Goal: Information Seeking & Learning: Learn about a topic

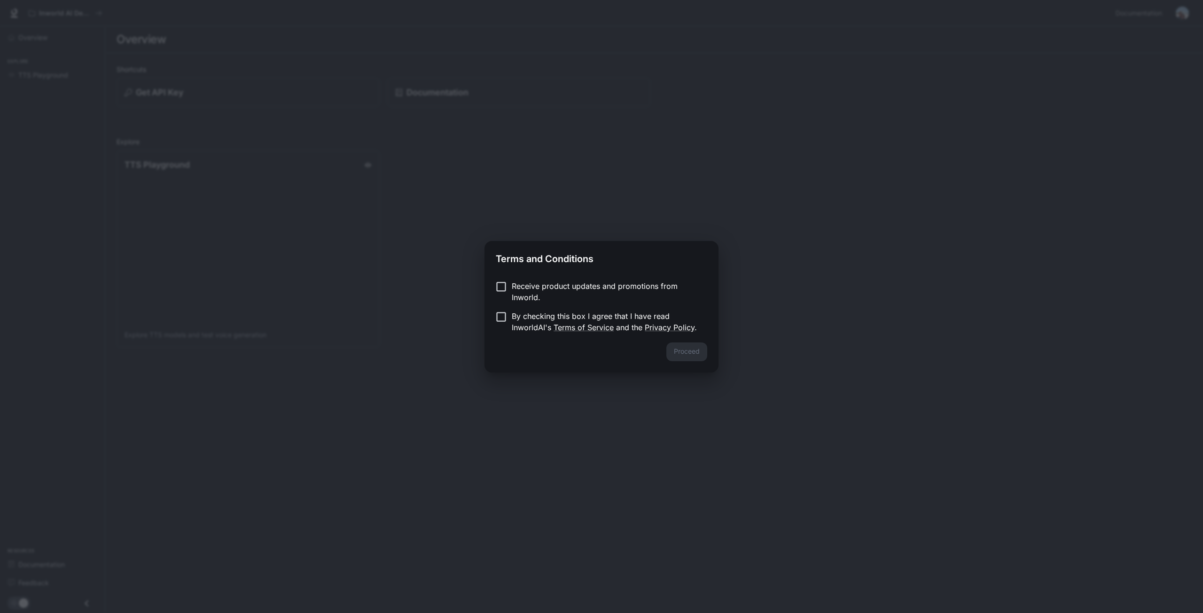
click at [549, 312] on p "By checking this box I agree that I have read InworldAI's Terms of Service and …" at bounding box center [606, 322] width 188 height 23
click at [695, 351] on button "Proceed" at bounding box center [686, 352] width 41 height 19
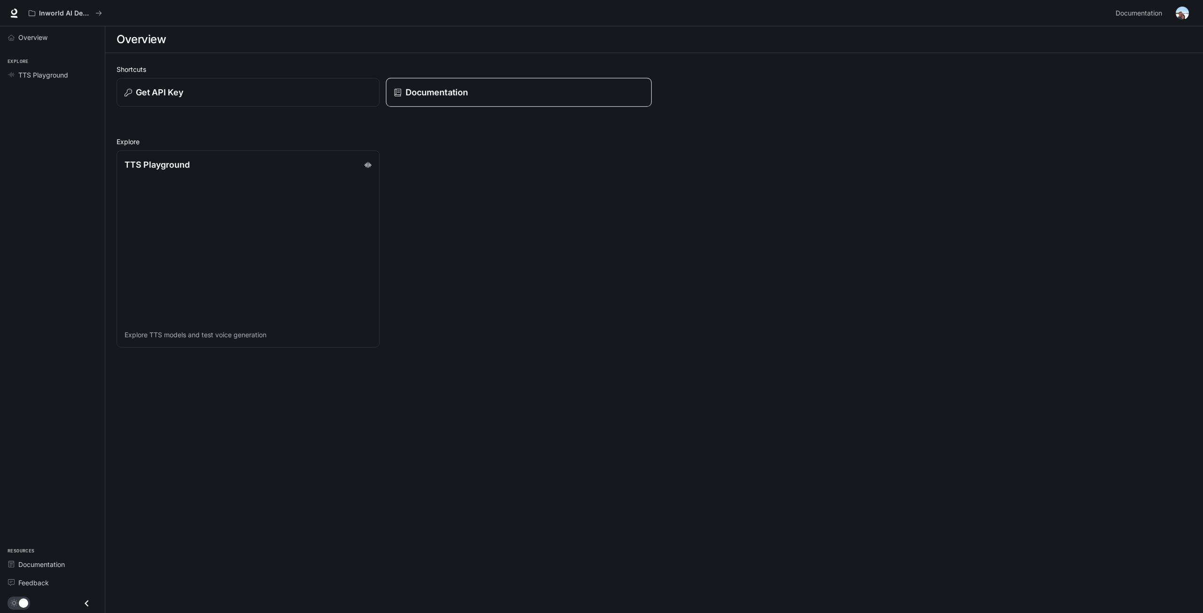
click at [440, 86] on p "Documentation" at bounding box center [436, 92] width 62 height 13
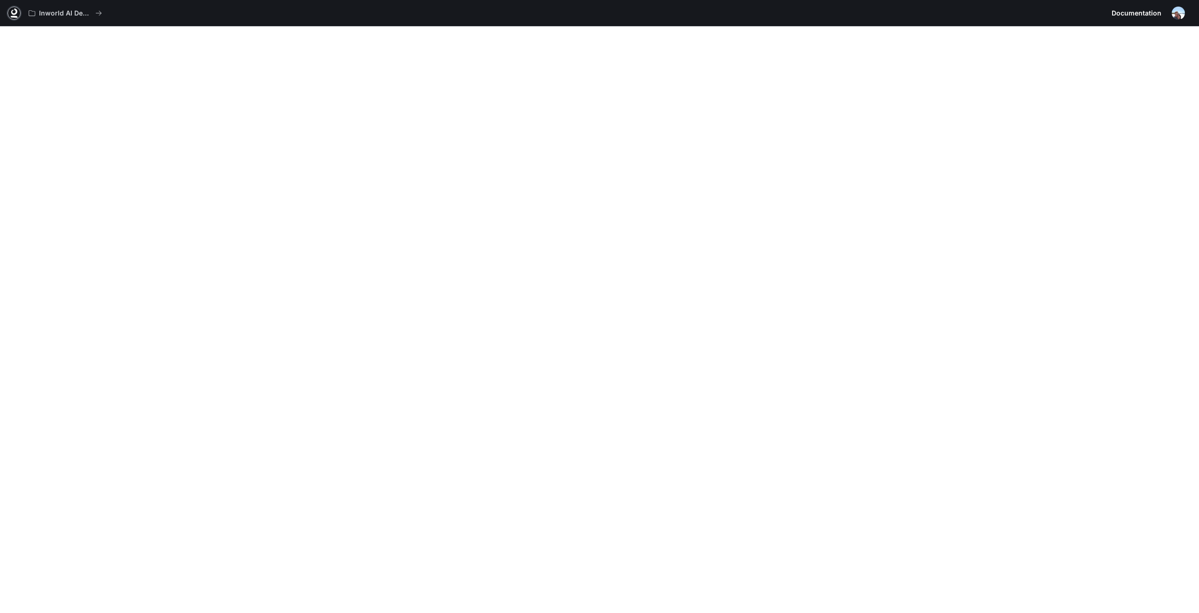
click at [14, 12] on icon at bounding box center [13, 12] width 9 height 9
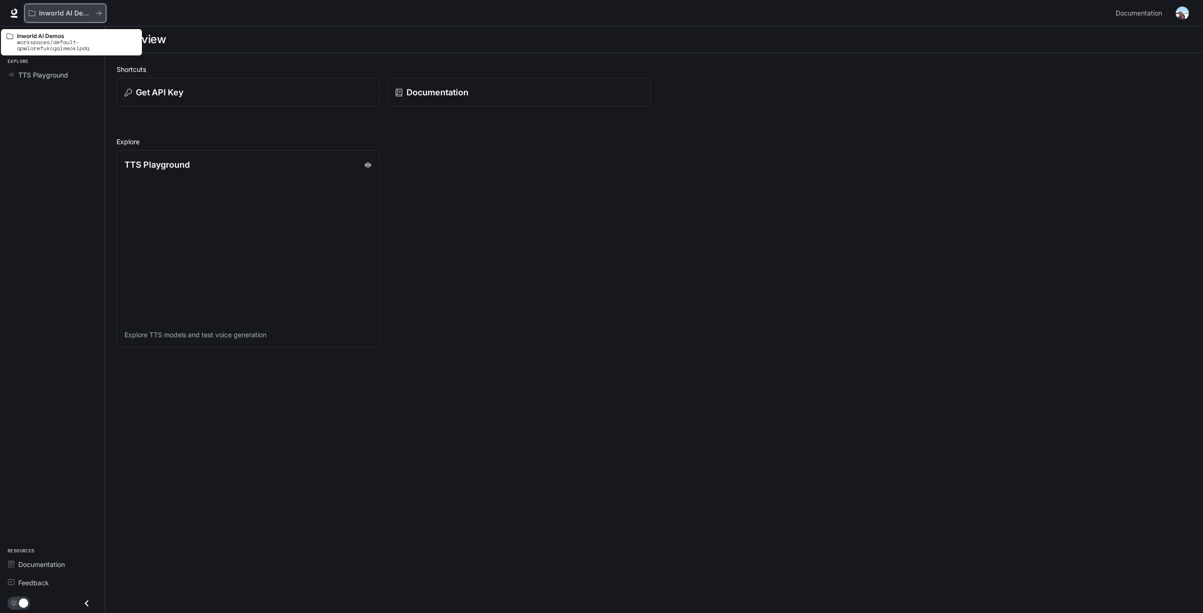
click at [93, 13] on div "Inworld AI Demos" at bounding box center [62, 13] width 67 height 8
click at [492, 242] on div "TTS Playground Explore TTS models and test voice generation" at bounding box center [650, 245] width 1083 height 205
click at [530, 121] on div "Shortcuts Get API Key Documentation Explore TTS Playground Explore TTS models a…" at bounding box center [654, 205] width 1075 height 283
click at [516, 98] on div "Documentation" at bounding box center [518, 92] width 249 height 13
